Goal: Information Seeking & Learning: Learn about a topic

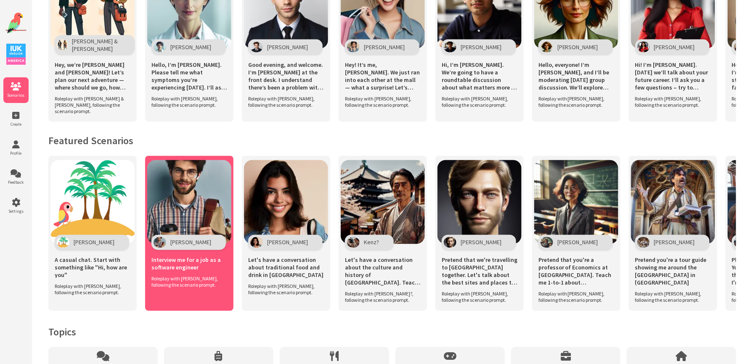
scroll to position [497, 0]
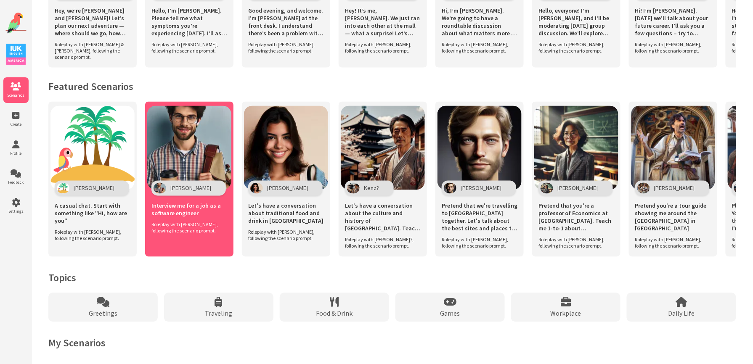
click at [172, 131] on img at bounding box center [189, 148] width 84 height 84
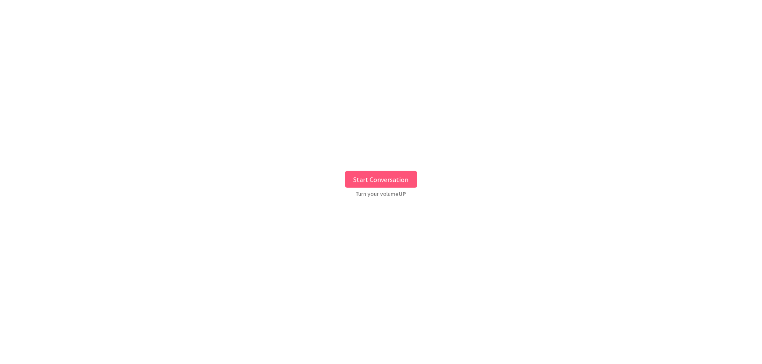
click at [380, 175] on button "Start Conversation" at bounding box center [381, 179] width 72 height 17
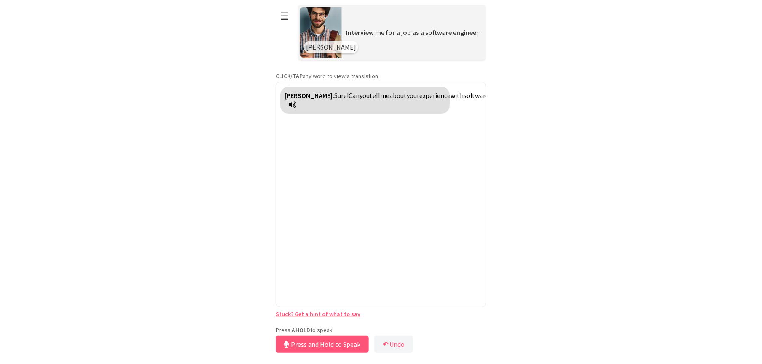
click at [325, 325] on div "**********" at bounding box center [381, 177] width 210 height 355
click at [328, 345] on button "Release to Stop Speaking" at bounding box center [321, 344] width 90 height 17
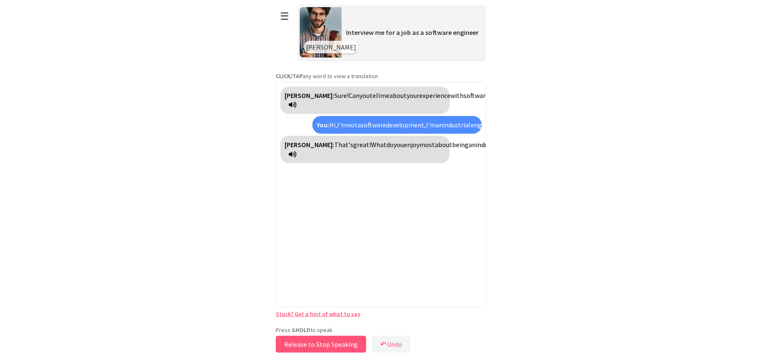
click at [321, 347] on button "Release to Stop Speaking" at bounding box center [321, 344] width 90 height 17
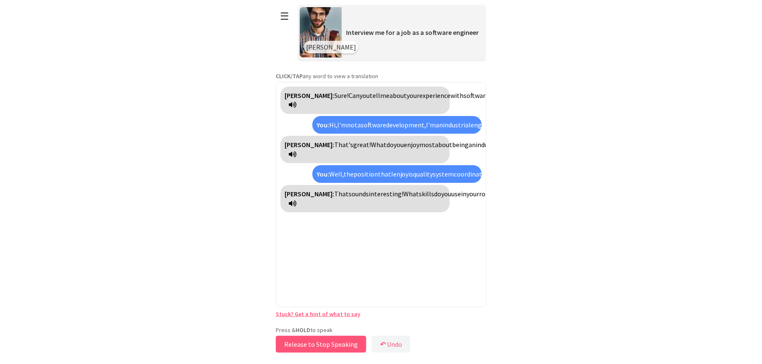
click at [329, 347] on button "Release to Stop Speaking" at bounding box center [321, 344] width 90 height 17
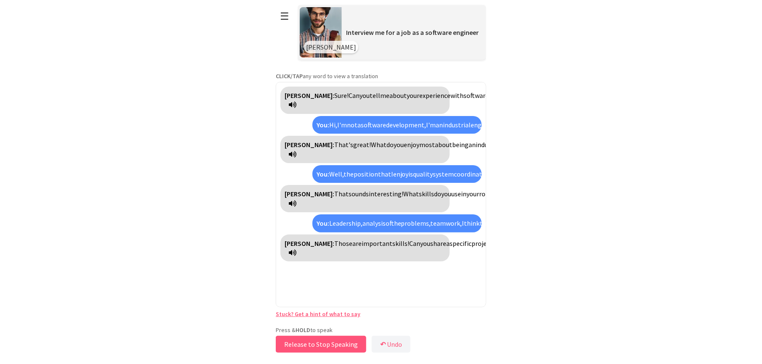
click at [317, 345] on button "Release to Stop Speaking" at bounding box center [321, 344] width 90 height 17
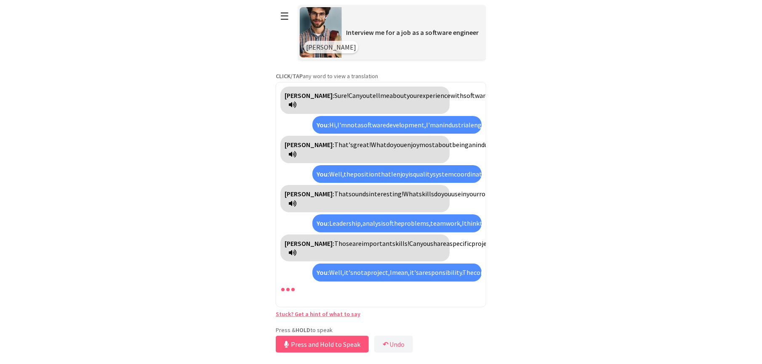
scroll to position [100, 0]
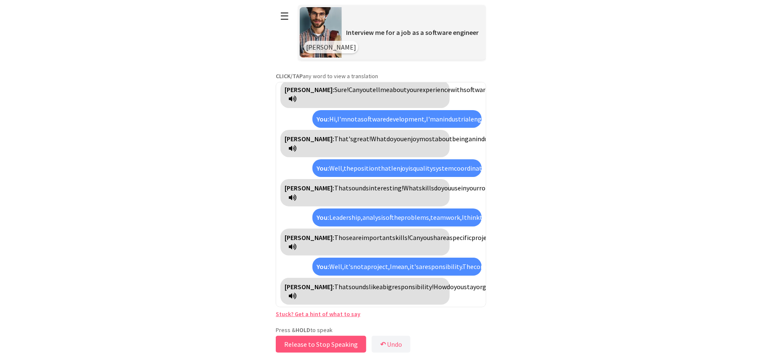
click at [317, 350] on button "Release to Stop Speaking" at bounding box center [321, 344] width 90 height 17
drag, startPoint x: 320, startPoint y: 342, endPoint x: 321, endPoint y: 351, distance: 8.4
click at [321, 351] on button "Release to Stop Speaking" at bounding box center [316, 344] width 90 height 17
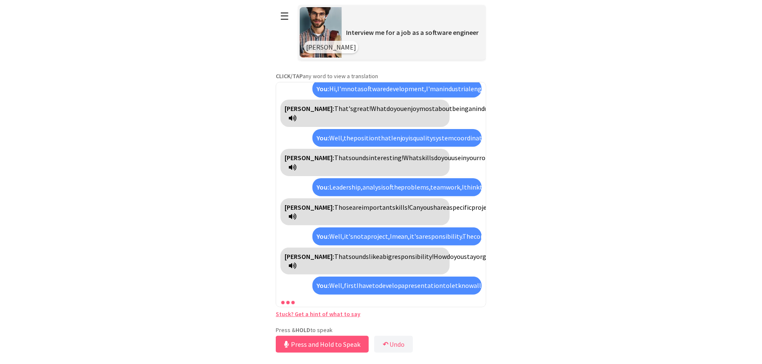
scroll to position [234, 0]
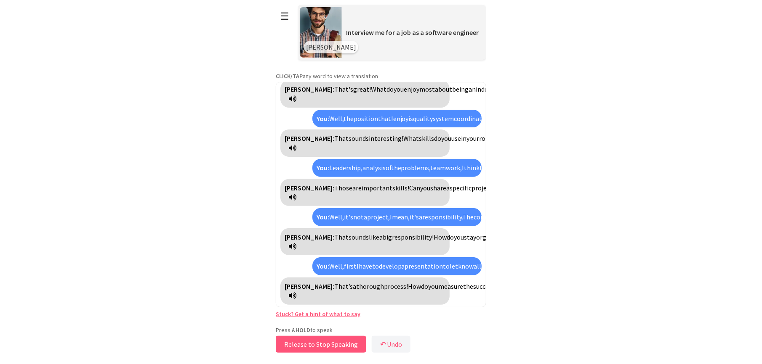
click at [321, 344] on button "Release to Stop Speaking" at bounding box center [321, 344] width 90 height 17
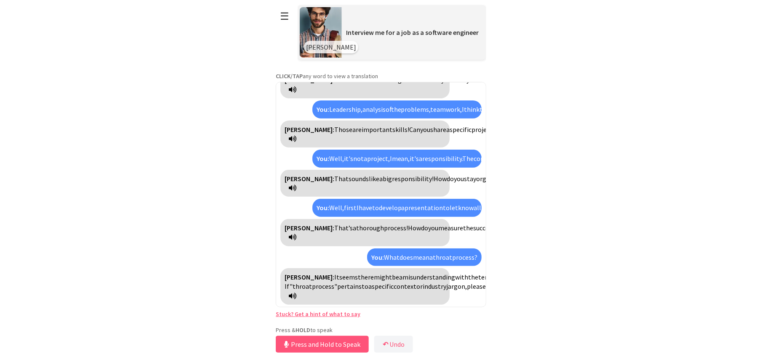
scroll to position [377, 0]
click at [321, 344] on button "Release to Stop Speaking" at bounding box center [321, 344] width 90 height 17
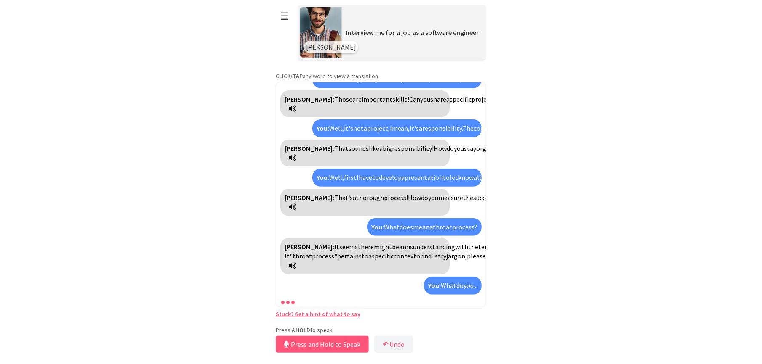
scroll to position [427, 0]
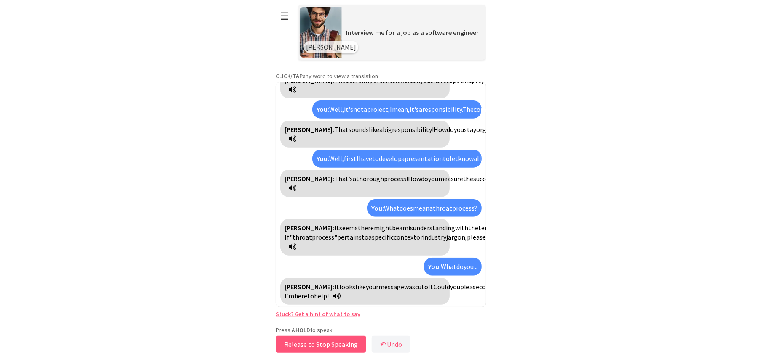
click at [321, 344] on button "Release to Stop Speaking" at bounding box center [321, 344] width 90 height 17
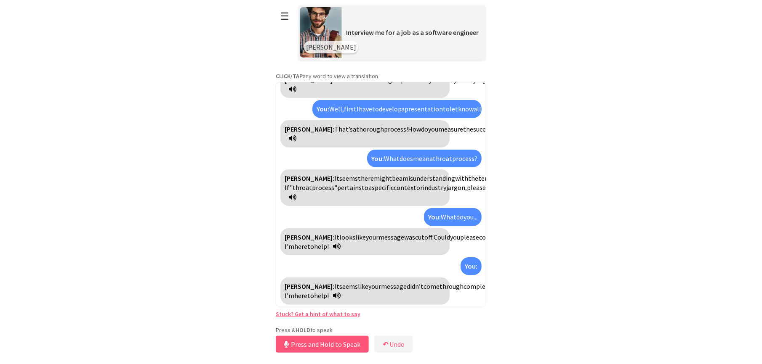
scroll to position [317, 0]
click at [384, 133] on span "process!" at bounding box center [396, 129] width 24 height 8
click at [320, 345] on button "Release to Stop Speaking" at bounding box center [321, 344] width 90 height 17
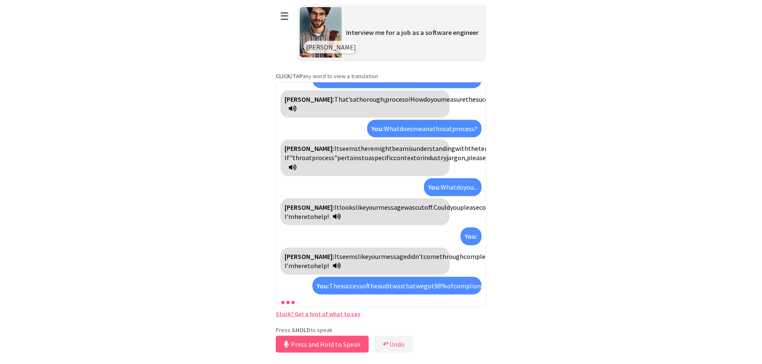
scroll to position [582, 0]
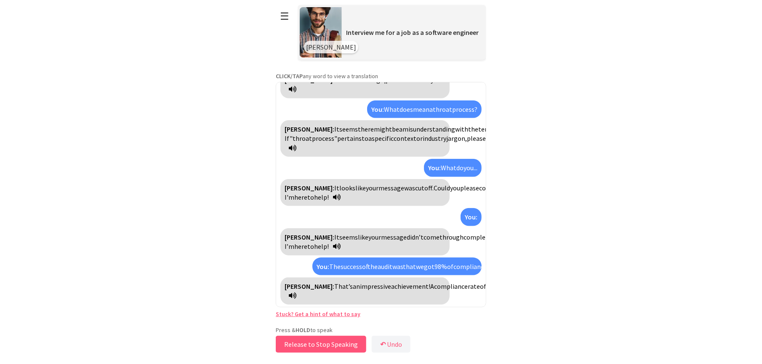
drag, startPoint x: 311, startPoint y: 342, endPoint x: 320, endPoint y: 339, distance: 9.2
click at [320, 339] on button "Release to Stop Speaking" at bounding box center [321, 344] width 90 height 17
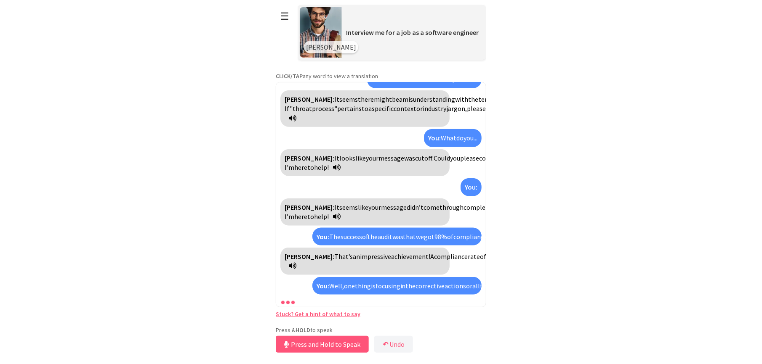
scroll to position [697, 0]
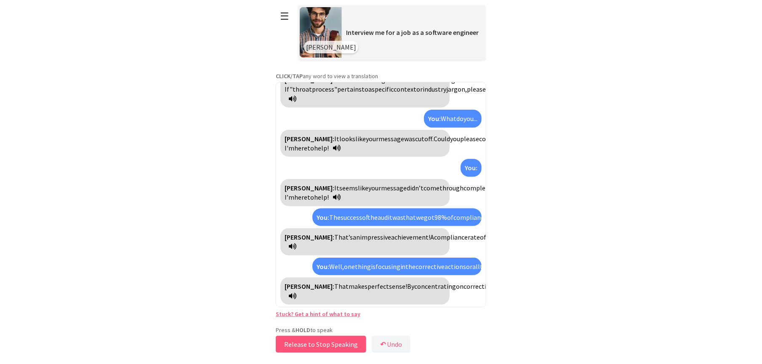
drag, startPoint x: 325, startPoint y: 345, endPoint x: 330, endPoint y: 350, distance: 6.5
click at [330, 350] on button "Release to Stop Speaking" at bounding box center [321, 344] width 90 height 17
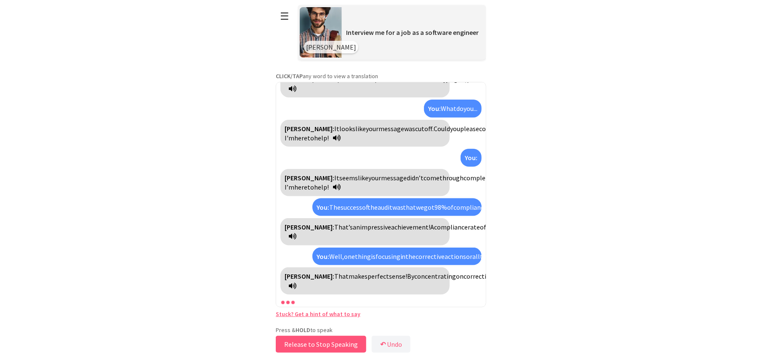
scroll to position [707, 0]
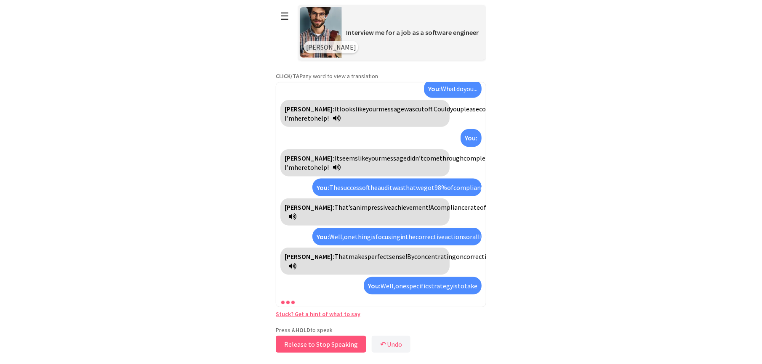
click at [330, 350] on button "Release to Stop Speaking" at bounding box center [321, 344] width 90 height 17
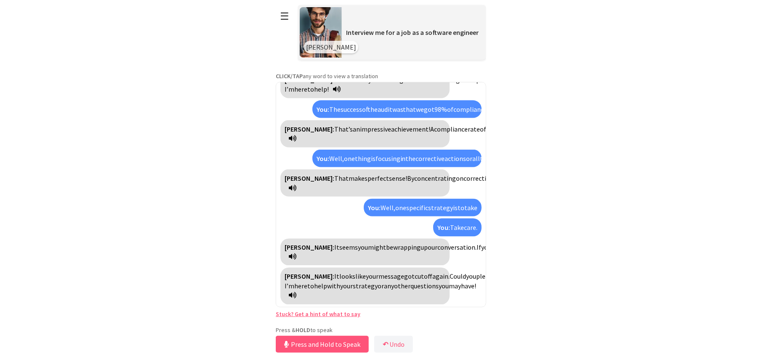
scroll to position [833, 0]
click at [334, 342] on button "Release to Stop Speaking" at bounding box center [321, 344] width 90 height 17
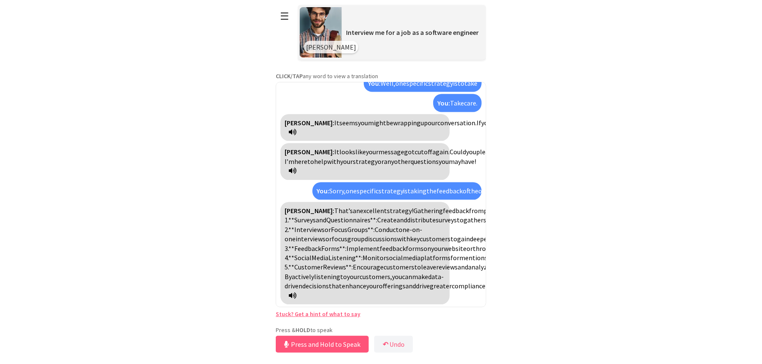
scroll to position [1118, 0]
click at [354, 343] on button "Release to Stop Speaking" at bounding box center [321, 344] width 90 height 17
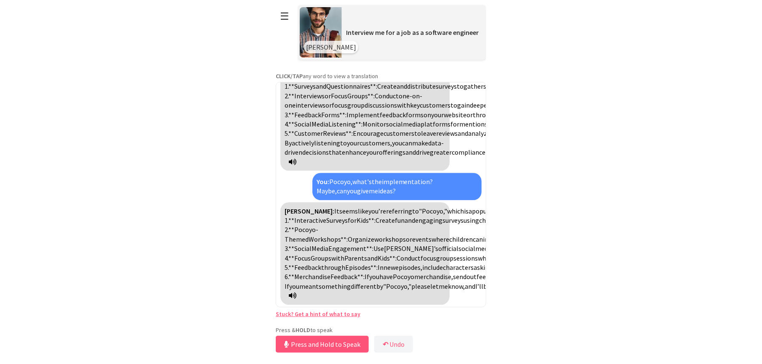
scroll to position [1441, 0]
click at [324, 339] on button "Release to Stop Speaking" at bounding box center [321, 344] width 90 height 17
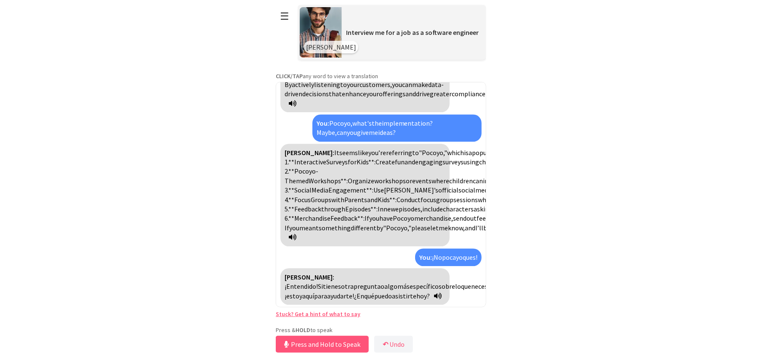
scroll to position [1500, 0]
click at [321, 346] on button "Release to Stop Speaking" at bounding box center [321, 344] width 90 height 17
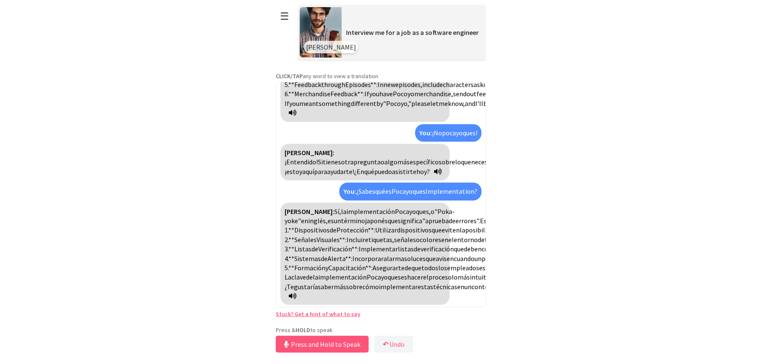
scroll to position [1523, 0]
click at [305, 345] on button "Release to Stop Speaking" at bounding box center [321, 344] width 90 height 17
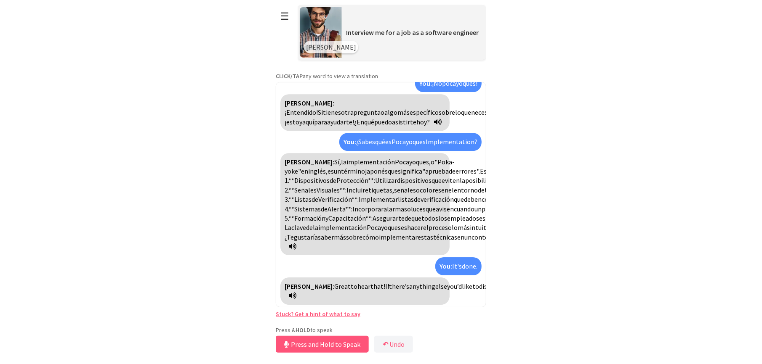
scroll to position [1414, 0]
